Goal: Information Seeking & Learning: Learn about a topic

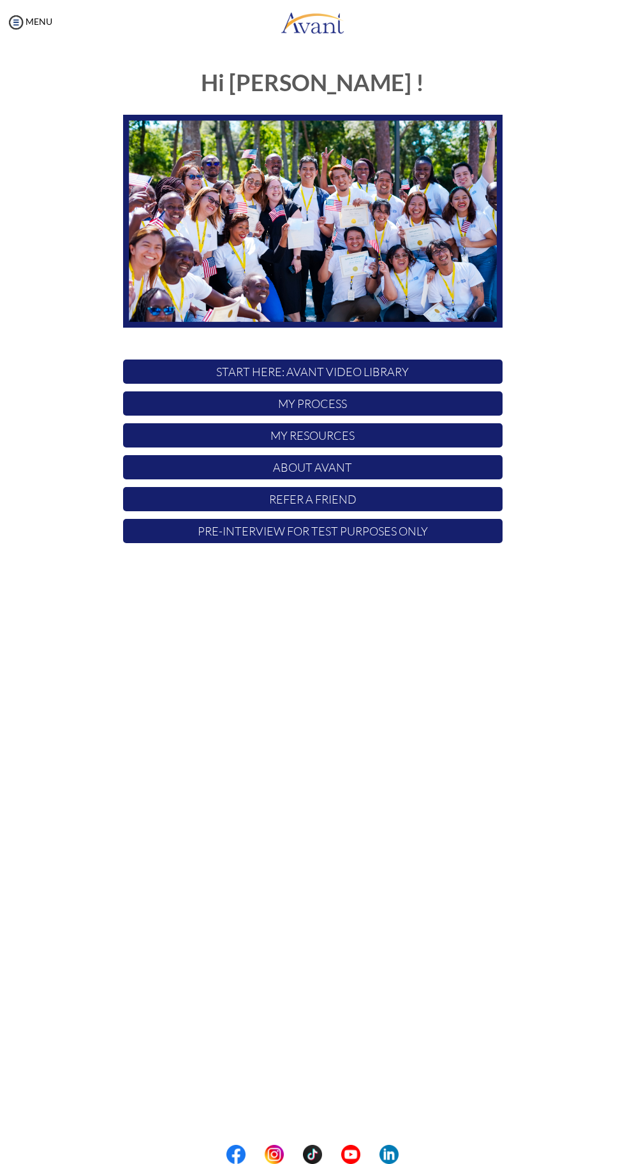
click at [347, 399] on p "My Process" at bounding box center [312, 403] width 379 height 24
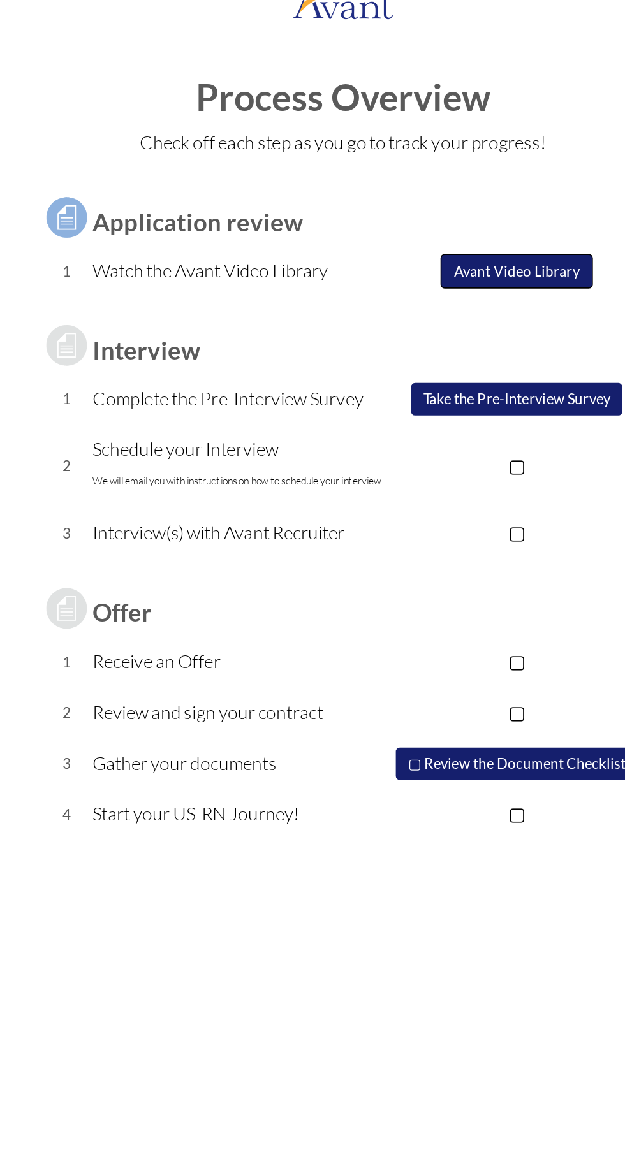
click at [422, 189] on button "Avant Video Library" at bounding box center [421, 192] width 96 height 22
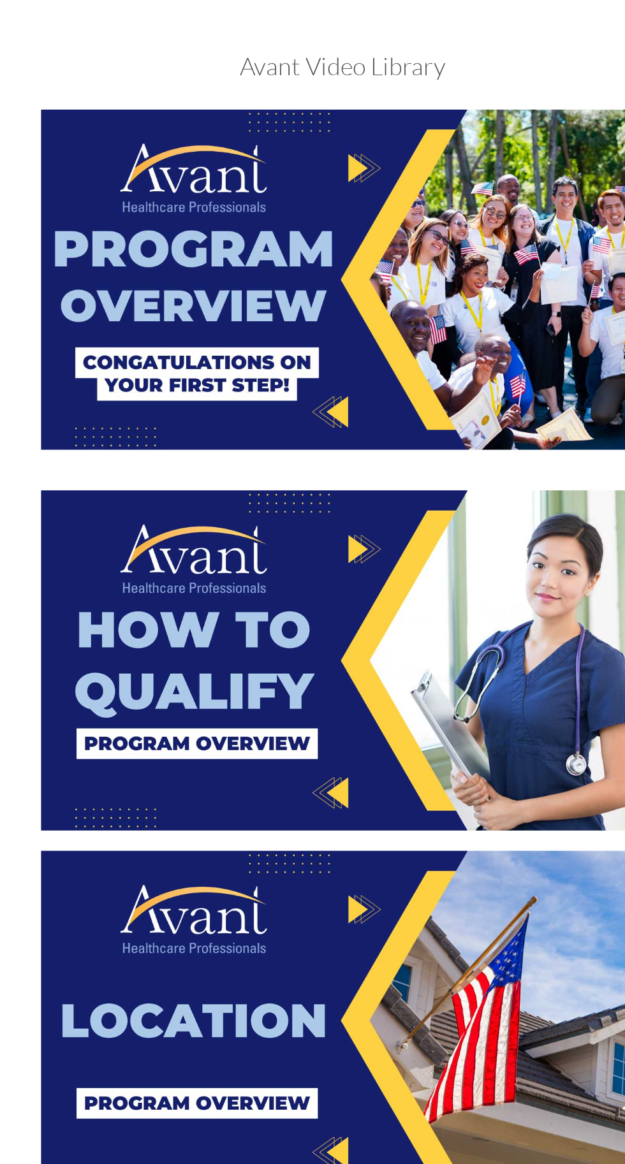
click at [329, 256] on img at bounding box center [312, 213] width 379 height 214
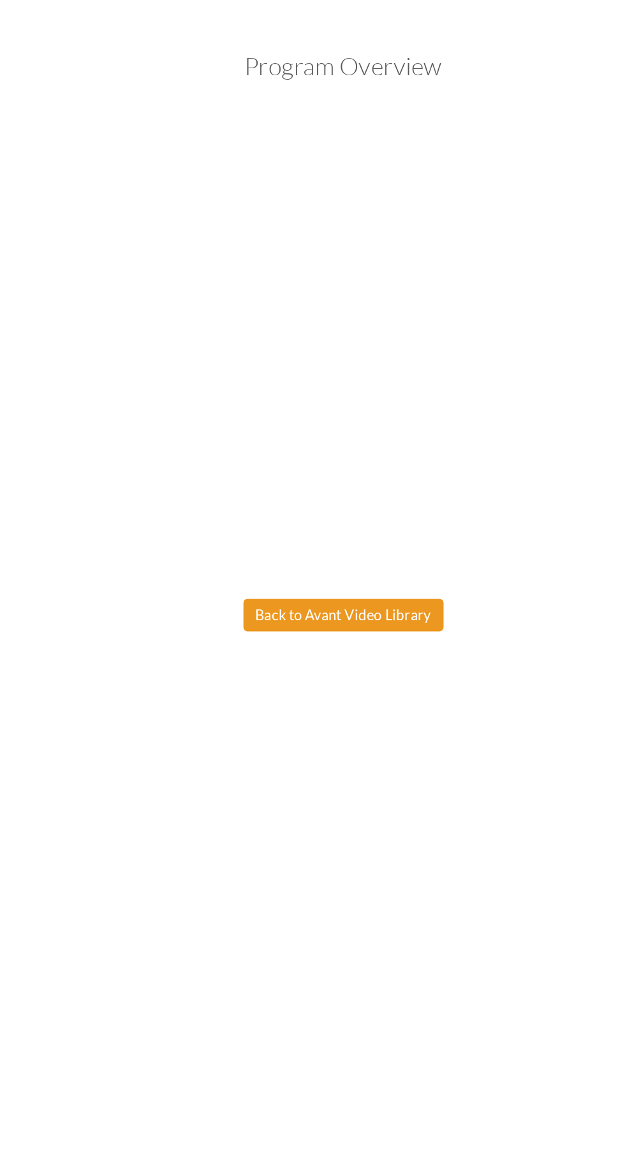
click at [312, 421] on body "Maintenance break. Please come back in 2 hours. MENU My Status What is the next…" at bounding box center [312, 582] width 625 height 1164
